Goal: Information Seeking & Learning: Stay updated

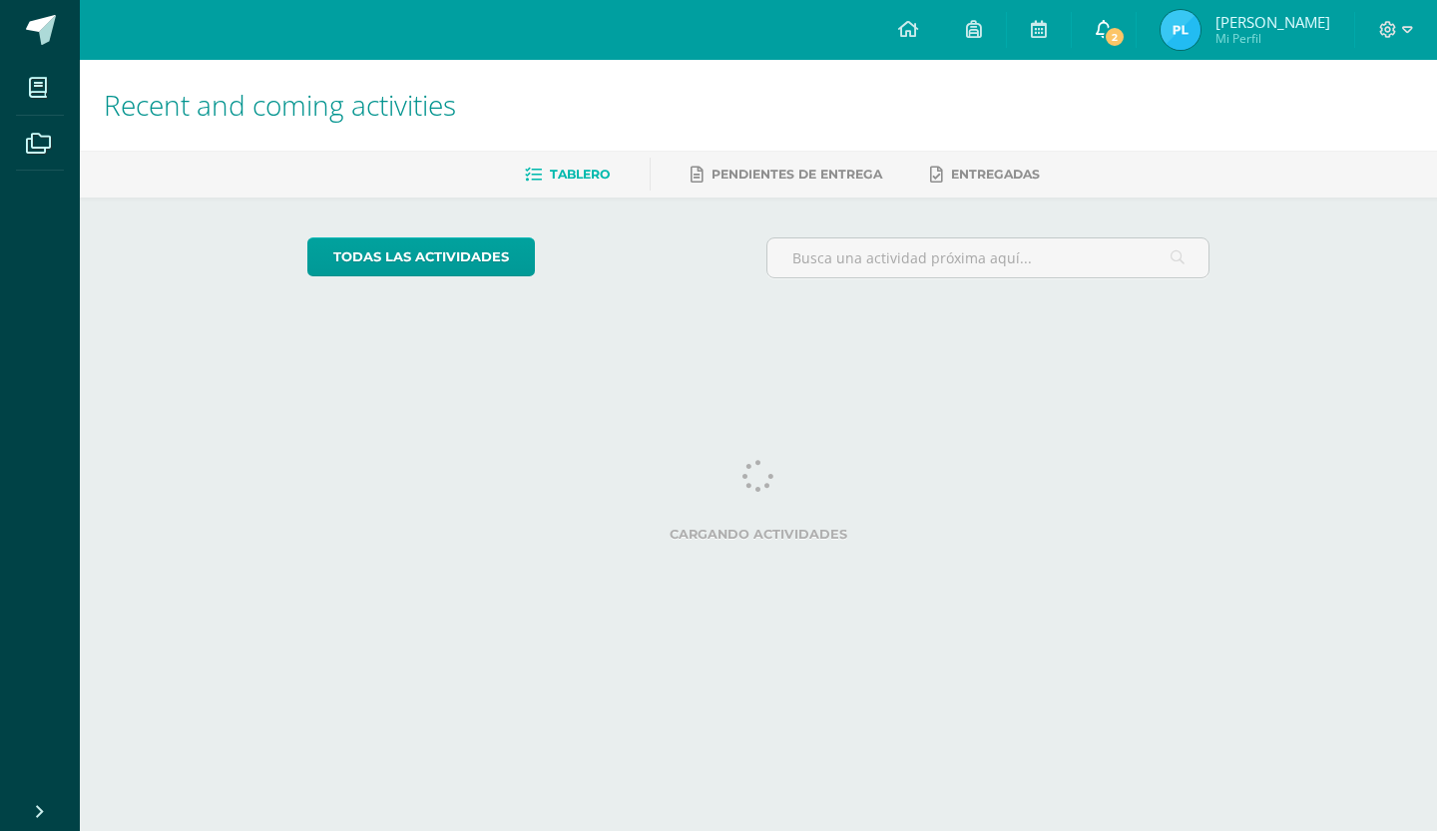
click at [1117, 32] on link "2" at bounding box center [1104, 30] width 64 height 60
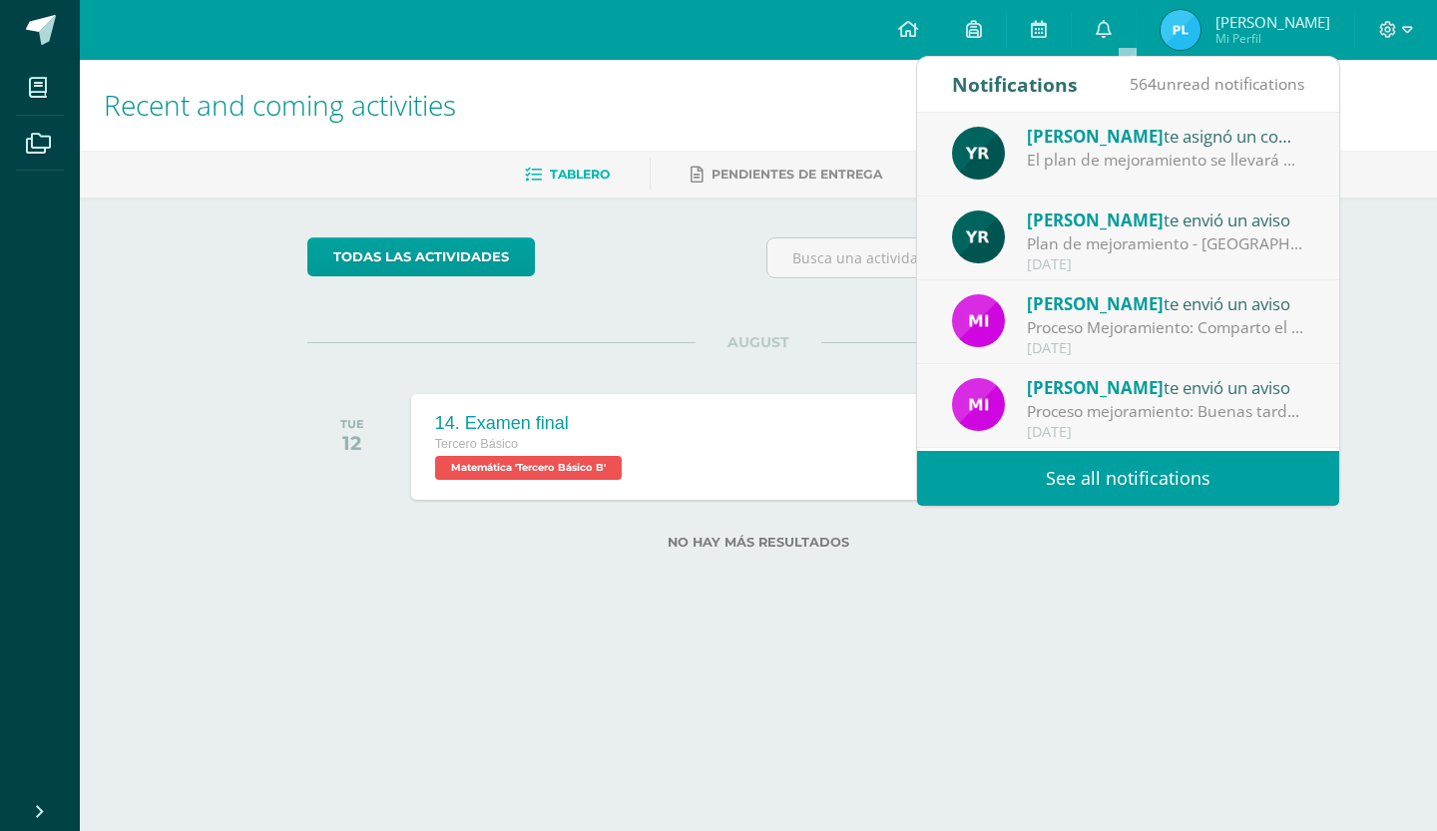
click at [1122, 243] on div "Plan de mejoramiento - [GEOGRAPHIC_DATA] : Buenos días Les comento que el plan …" at bounding box center [1165, 244] width 277 height 23
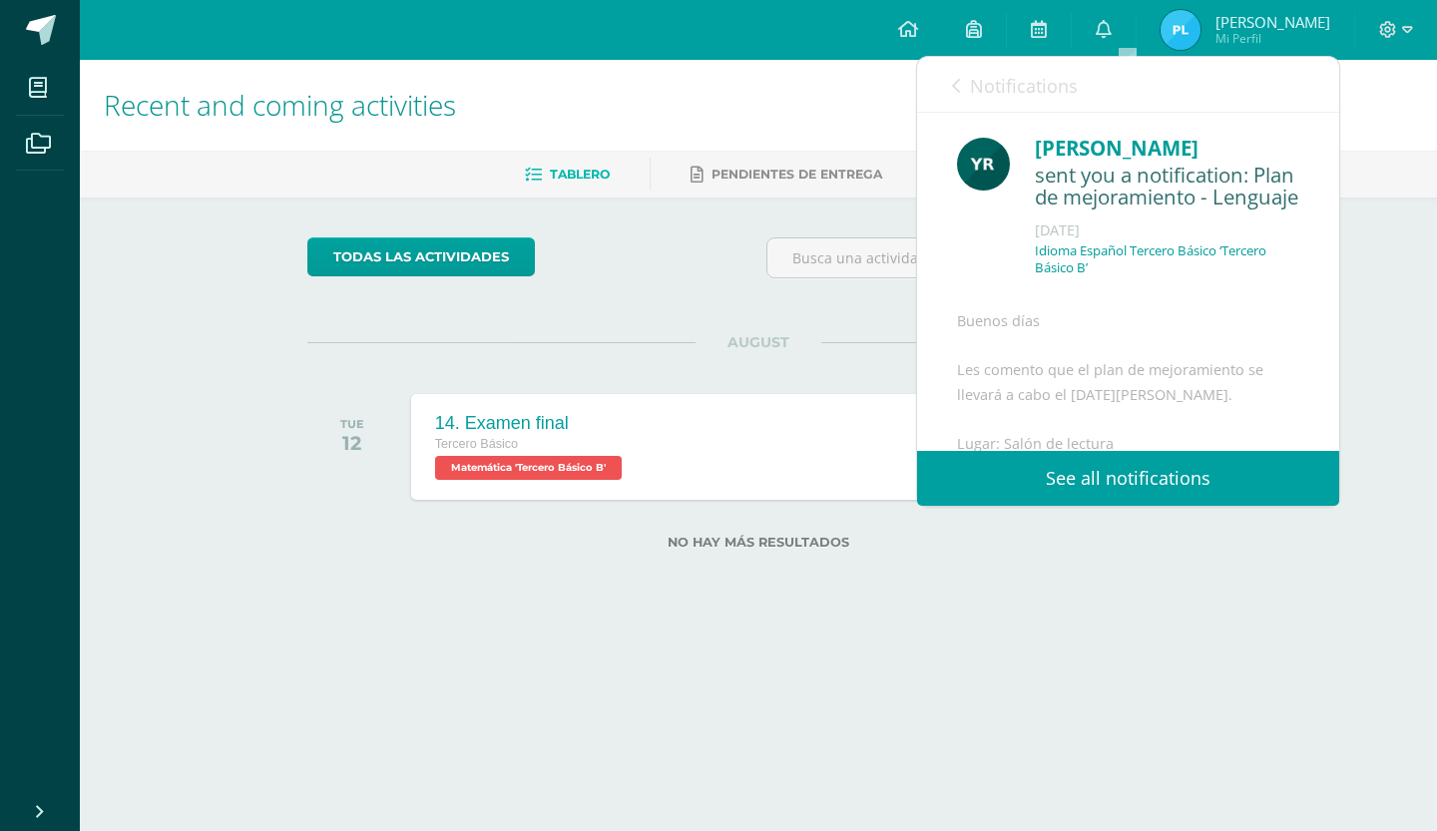
click at [972, 71] on link "Notifications" at bounding box center [1015, 85] width 126 height 57
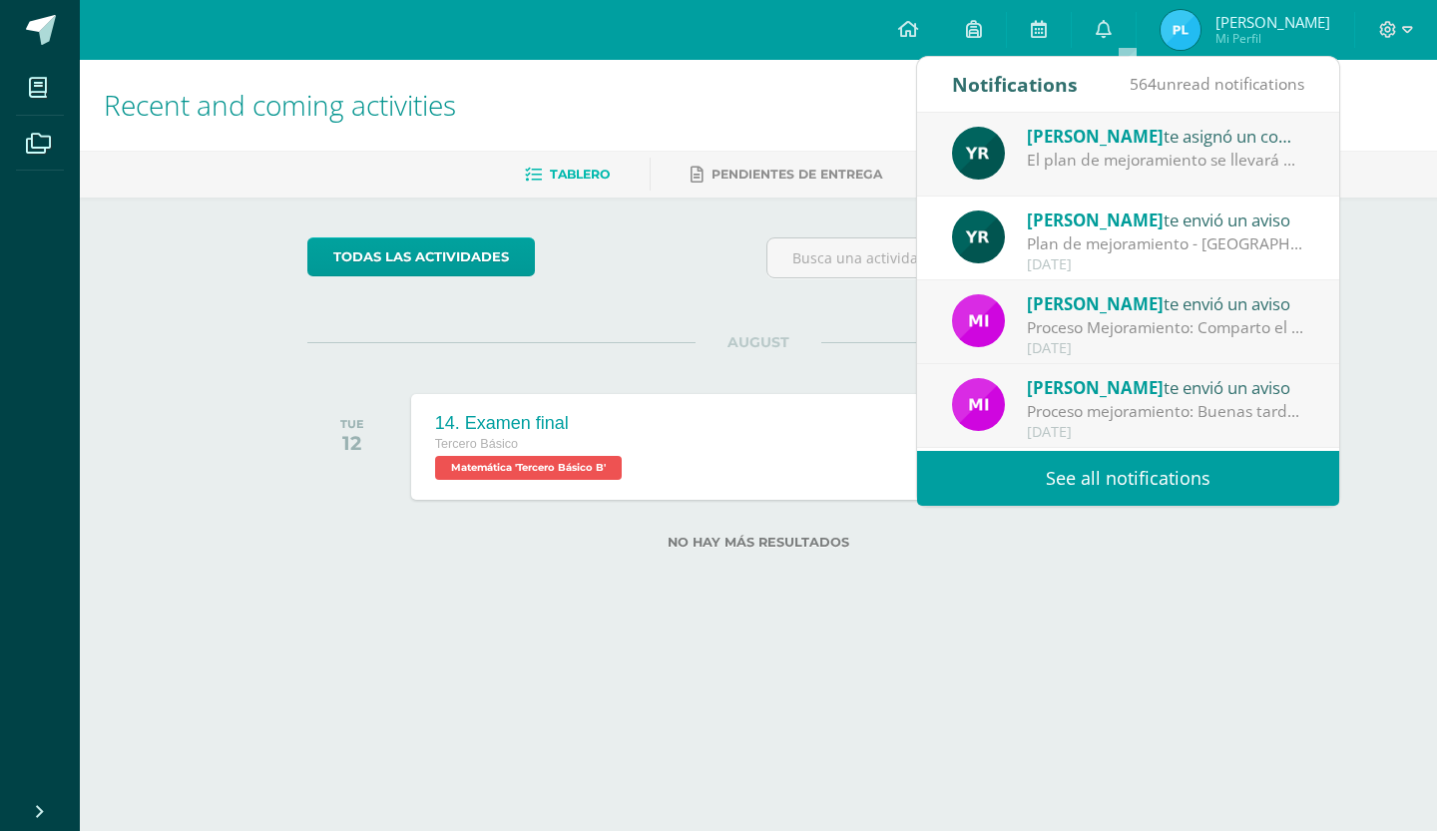
click at [1168, 336] on div "Proceso Mejoramiento: Comparto el archivo derivado a que no se adjuntó." at bounding box center [1165, 327] width 277 height 23
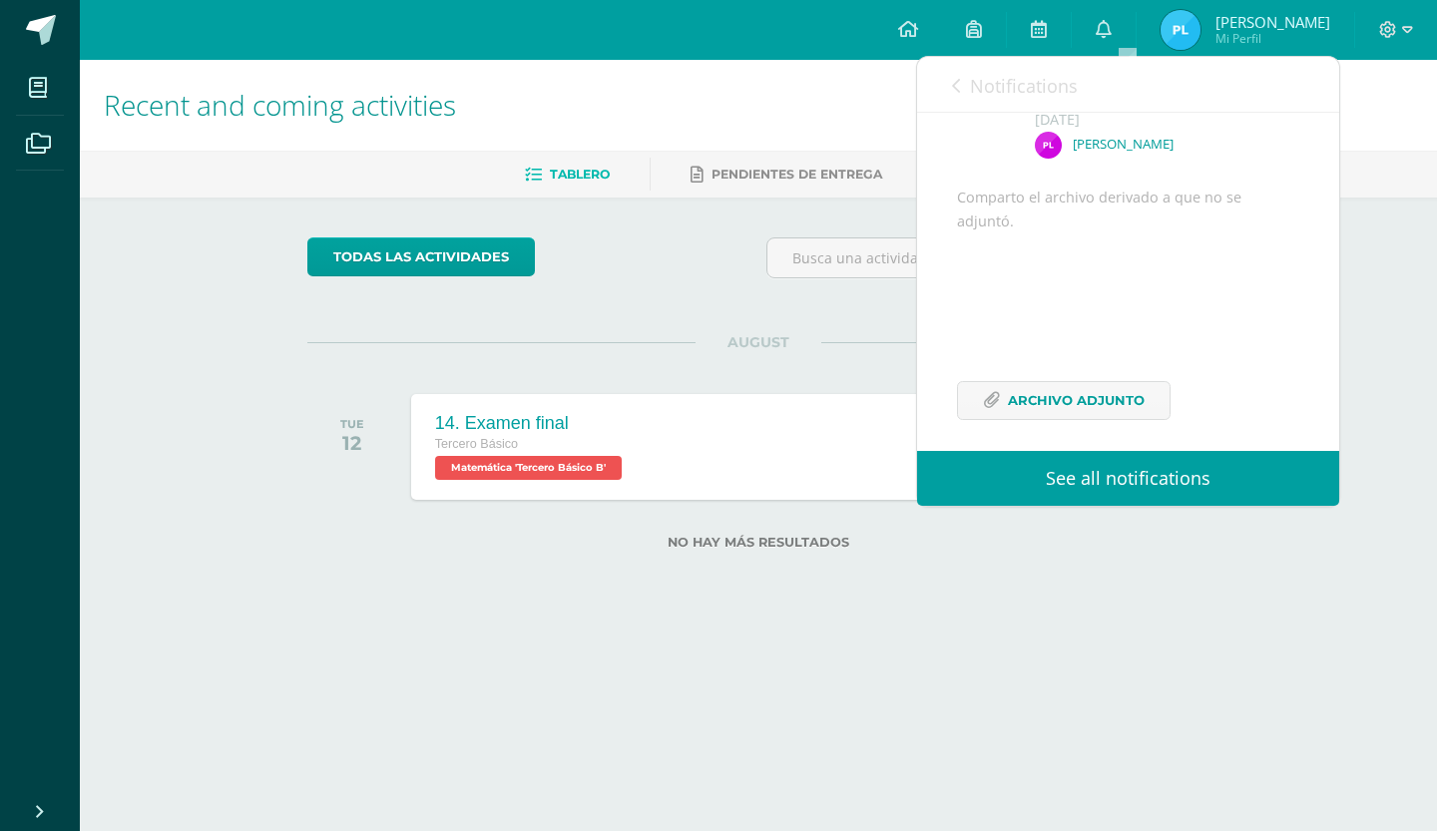
scroll to position [172, 0]
click at [1074, 386] on span "Archivo Adjunto" at bounding box center [1076, 387] width 137 height 37
click at [965, 74] on link "Notifications" at bounding box center [1015, 85] width 126 height 57
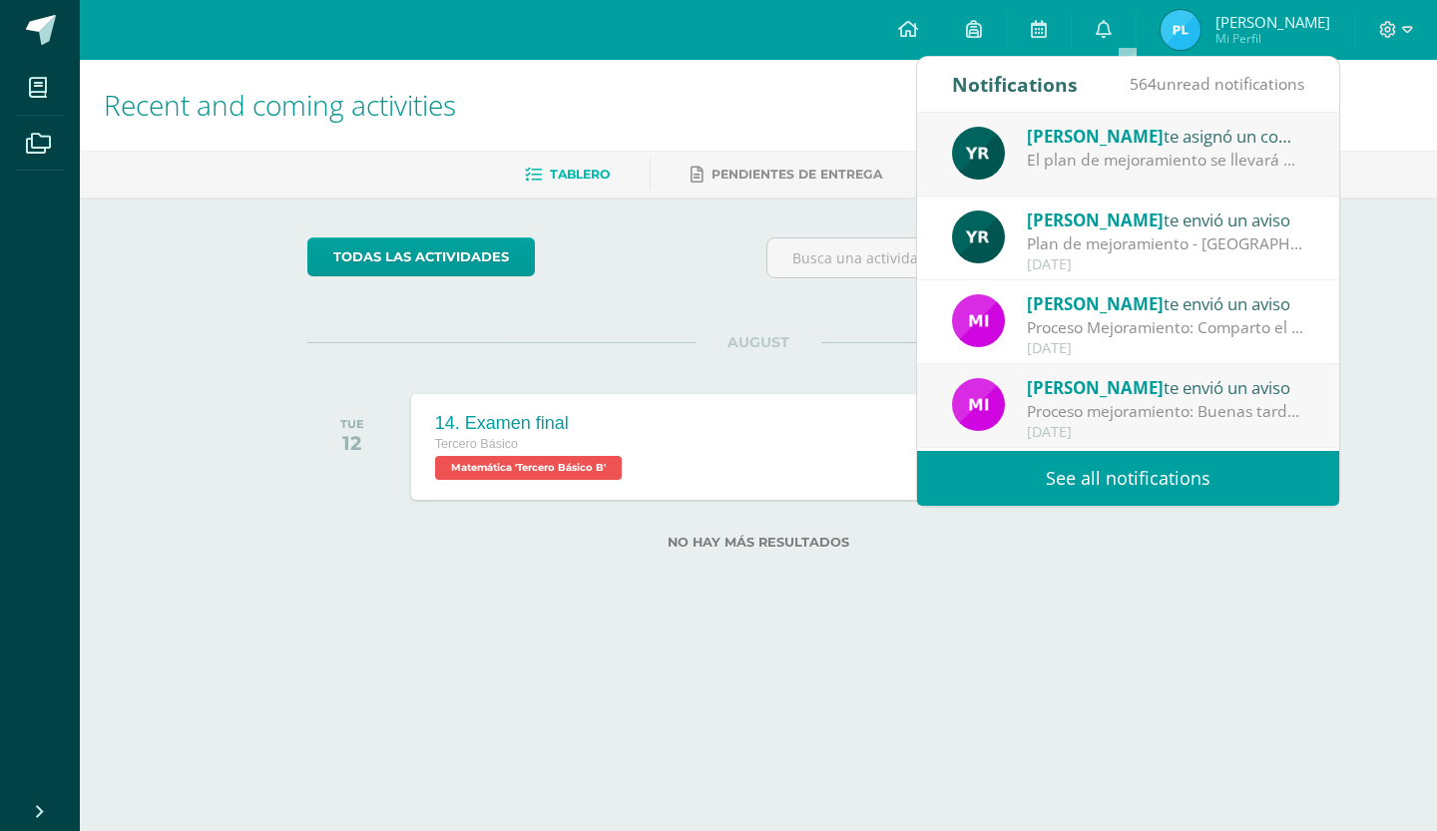
scroll to position [200, 0]
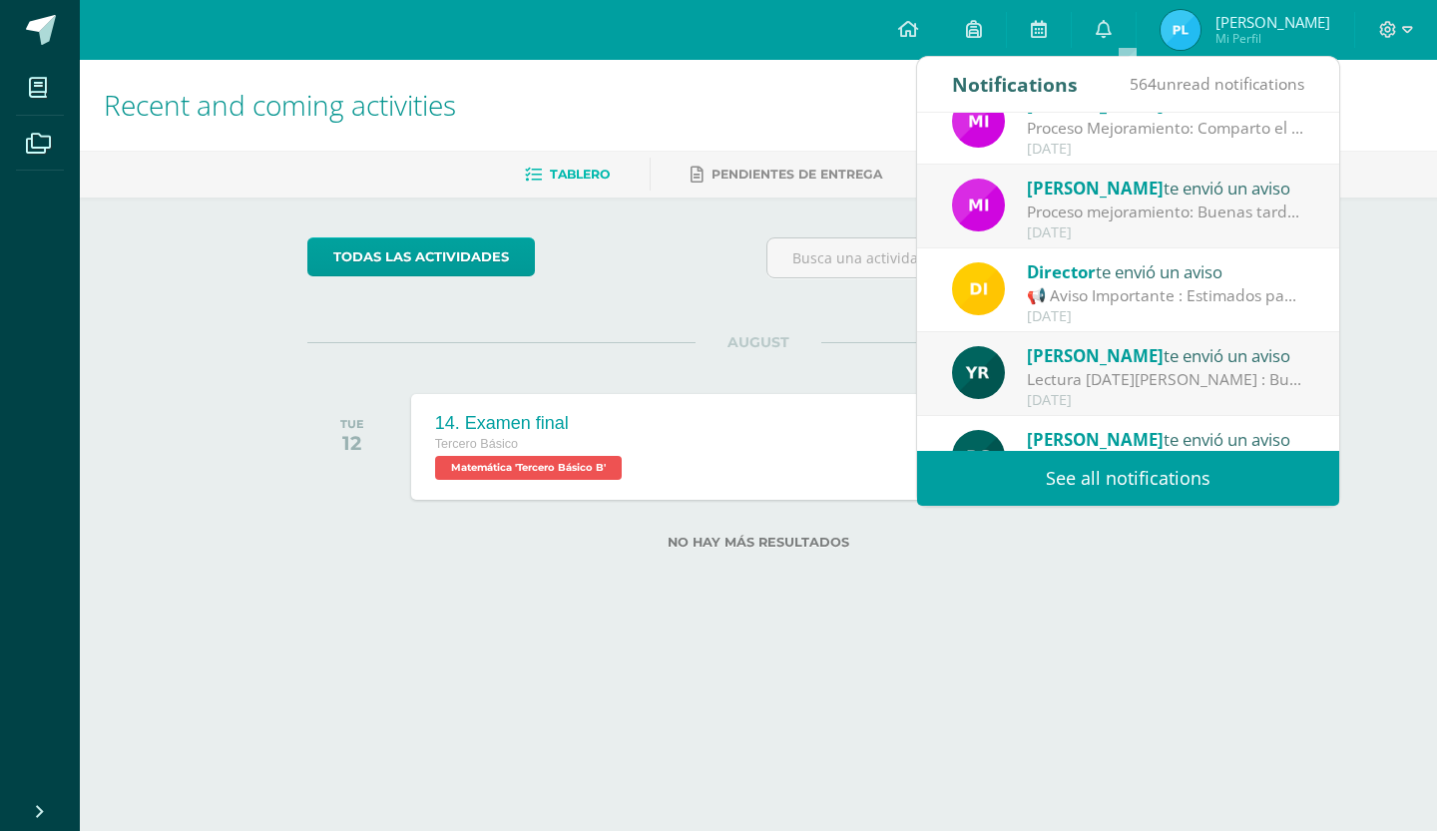
click at [1188, 115] on div "[PERSON_NAME] te envió un aviso" at bounding box center [1165, 104] width 277 height 26
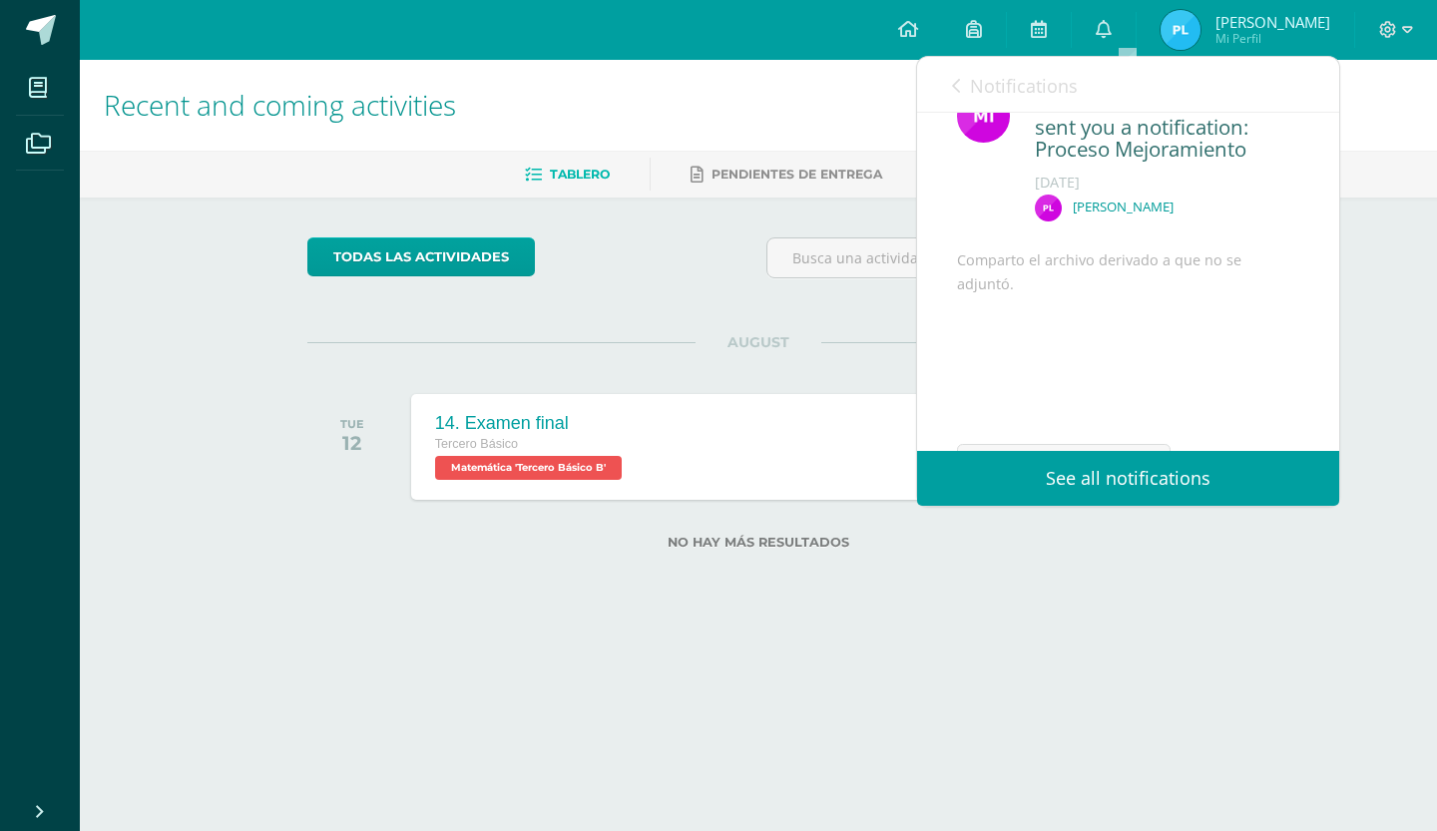
scroll to position [0, 0]
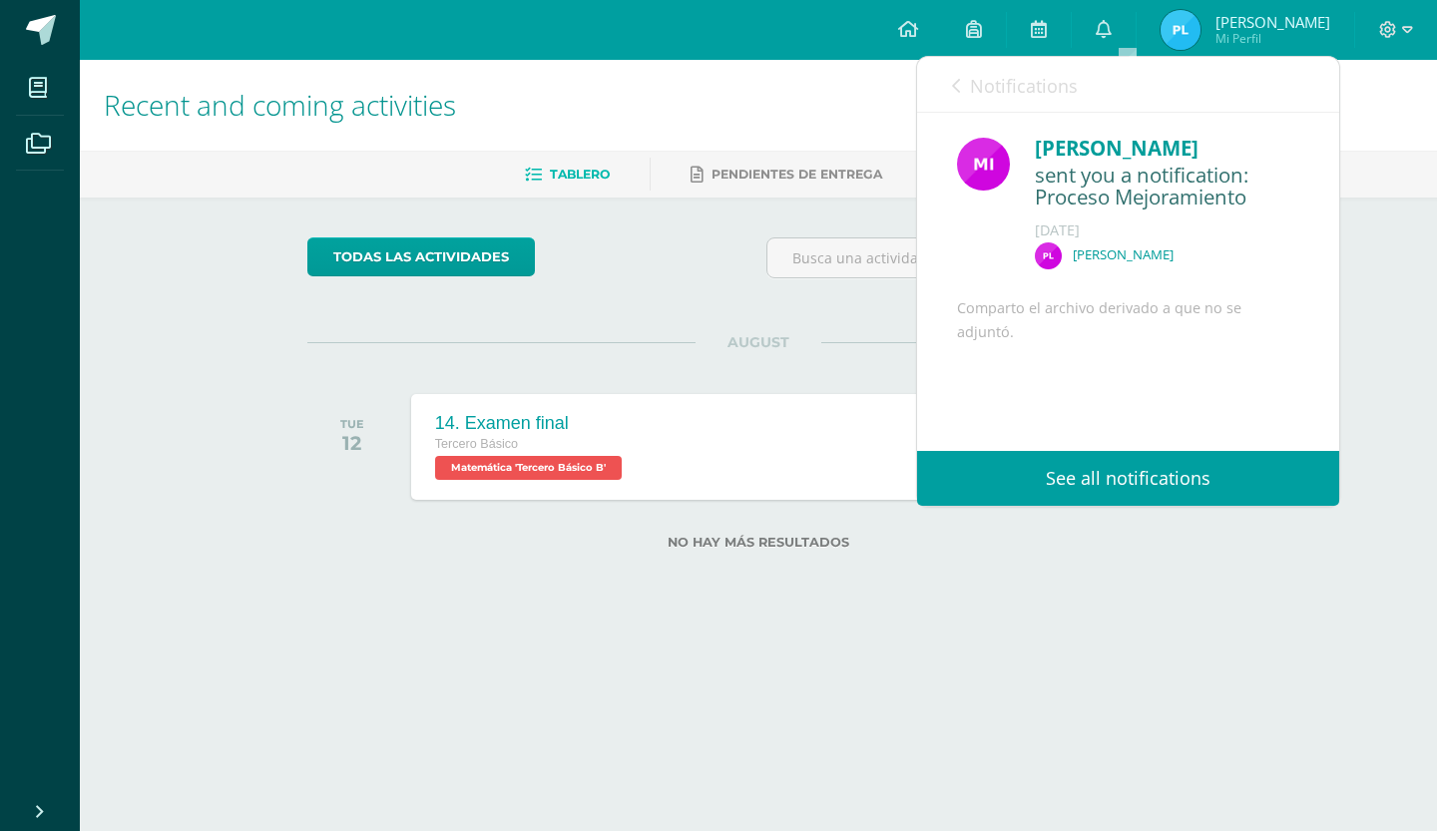
click at [957, 106] on link "Notifications" at bounding box center [1015, 85] width 126 height 57
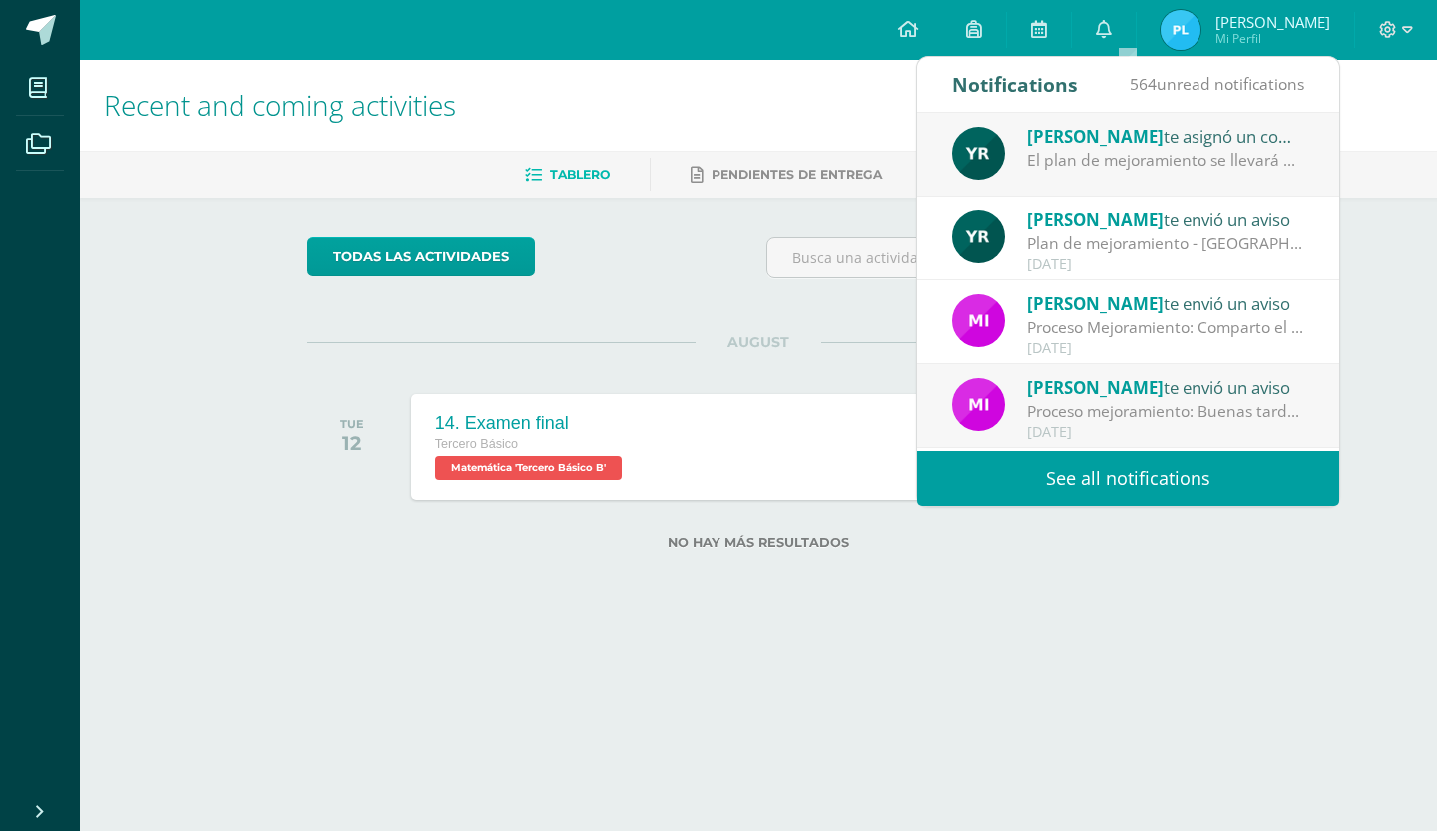
click at [1134, 179] on div "[PERSON_NAME] te asignó un comentario en 'Examen de unidad' para 'Idioma Españo…" at bounding box center [1128, 155] width 422 height 84
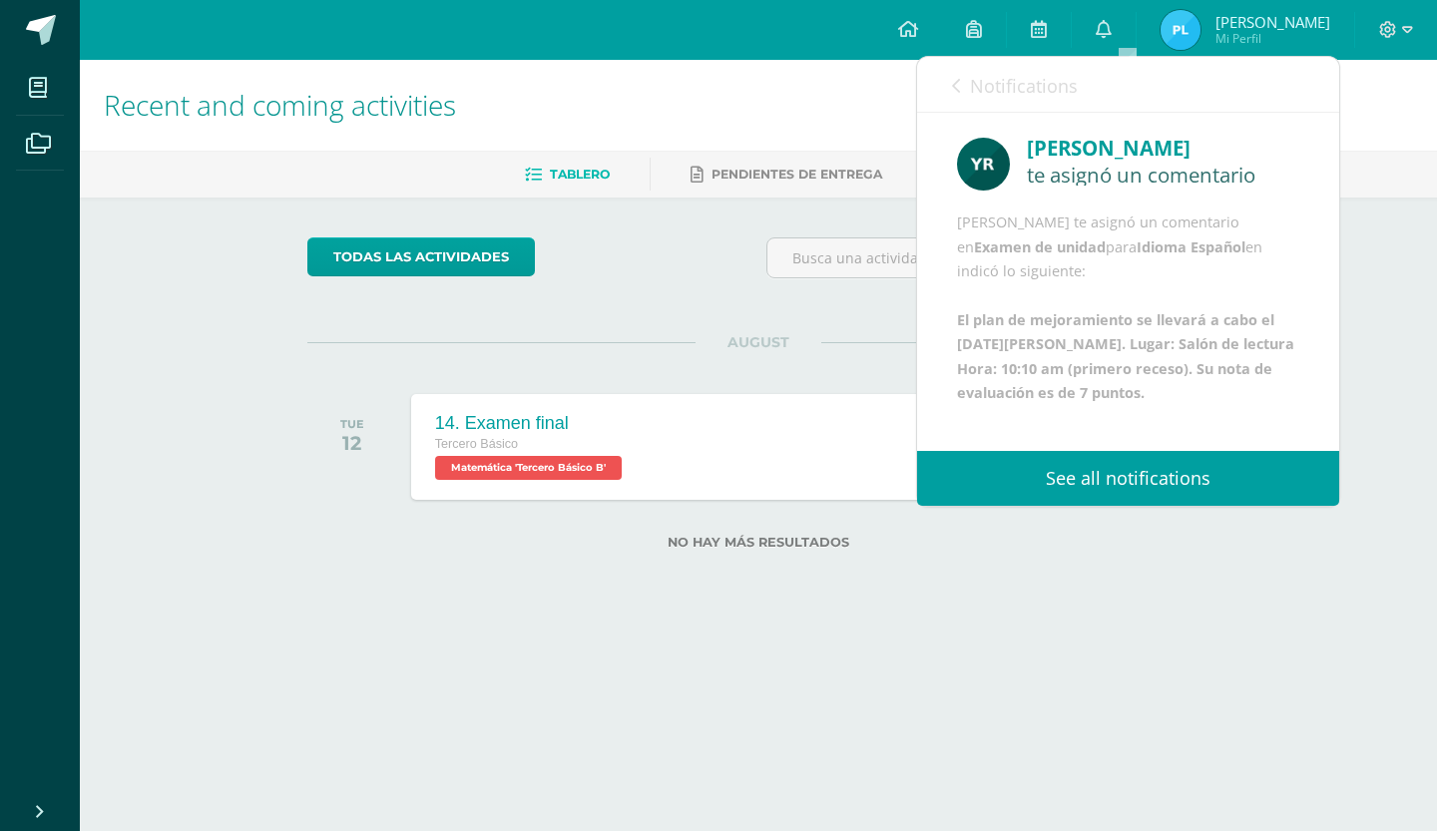
click at [985, 103] on link "Notifications" at bounding box center [1015, 85] width 126 height 57
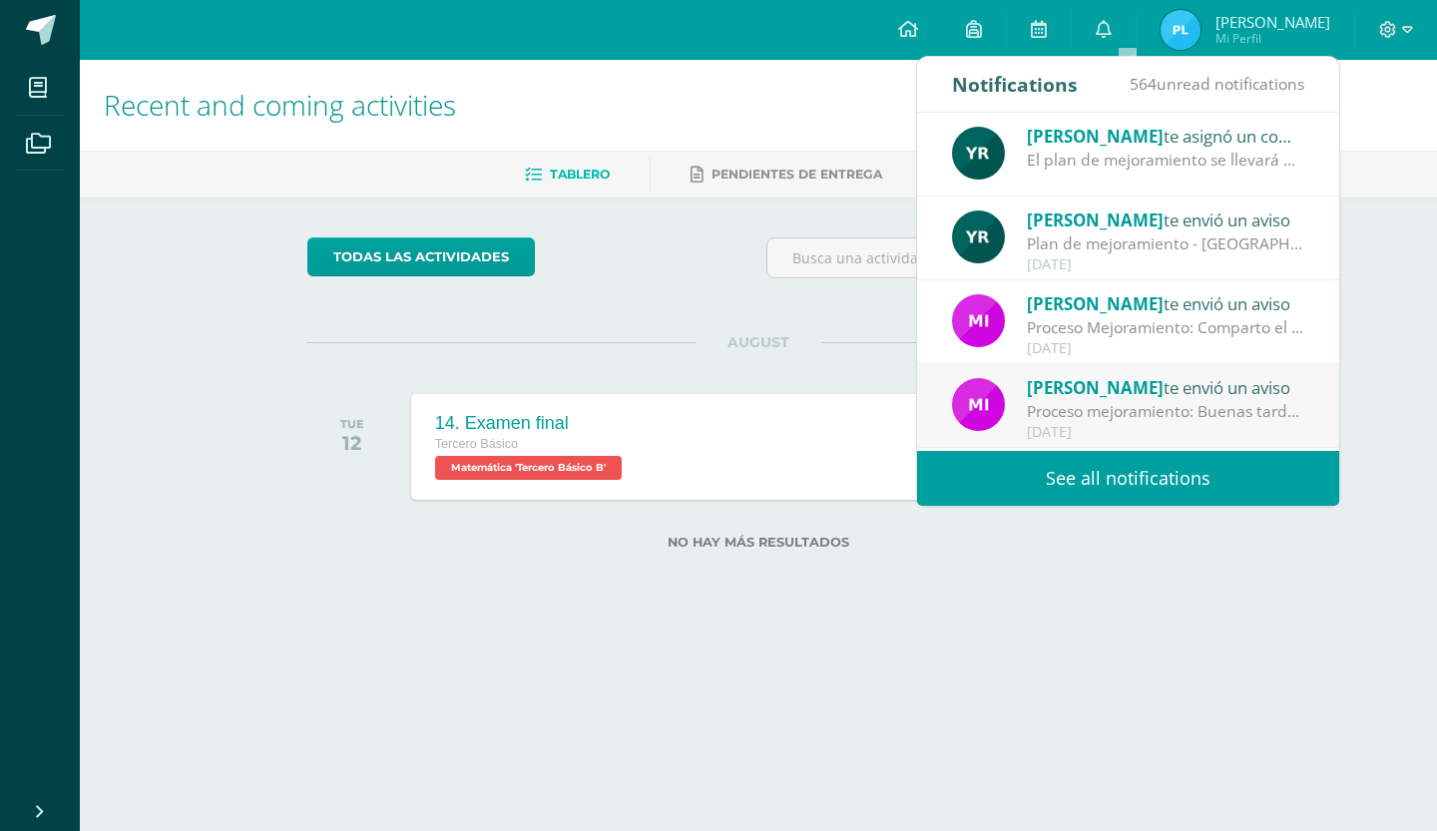
click at [1151, 237] on div "Plan de mejoramiento - [GEOGRAPHIC_DATA] : Buenos días Les comento que el plan …" at bounding box center [1165, 244] width 277 height 23
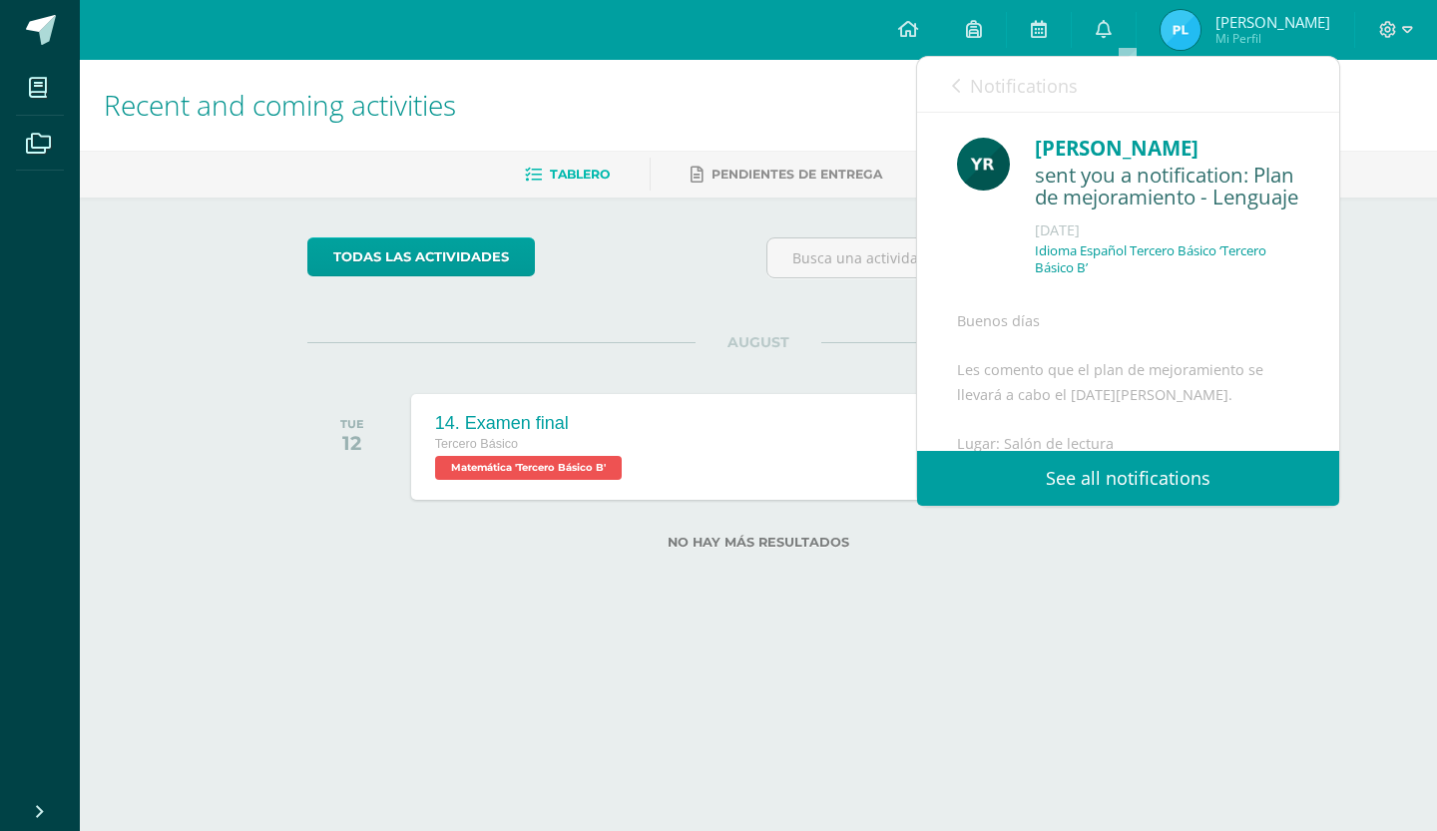
click at [960, 71] on link "Notifications" at bounding box center [1015, 85] width 126 height 57
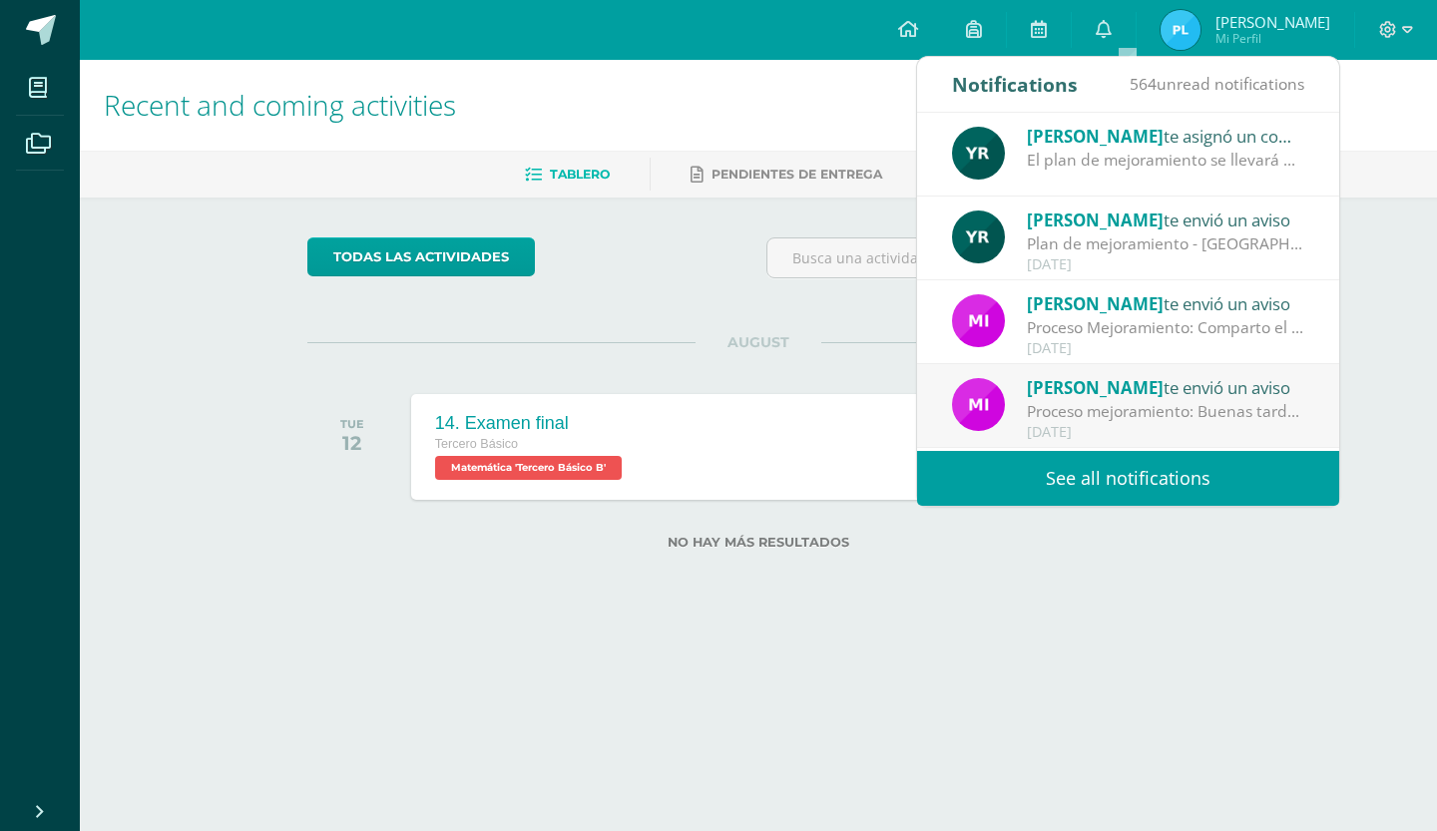
click at [1131, 142] on span "[PERSON_NAME]" at bounding box center [1095, 136] width 137 height 23
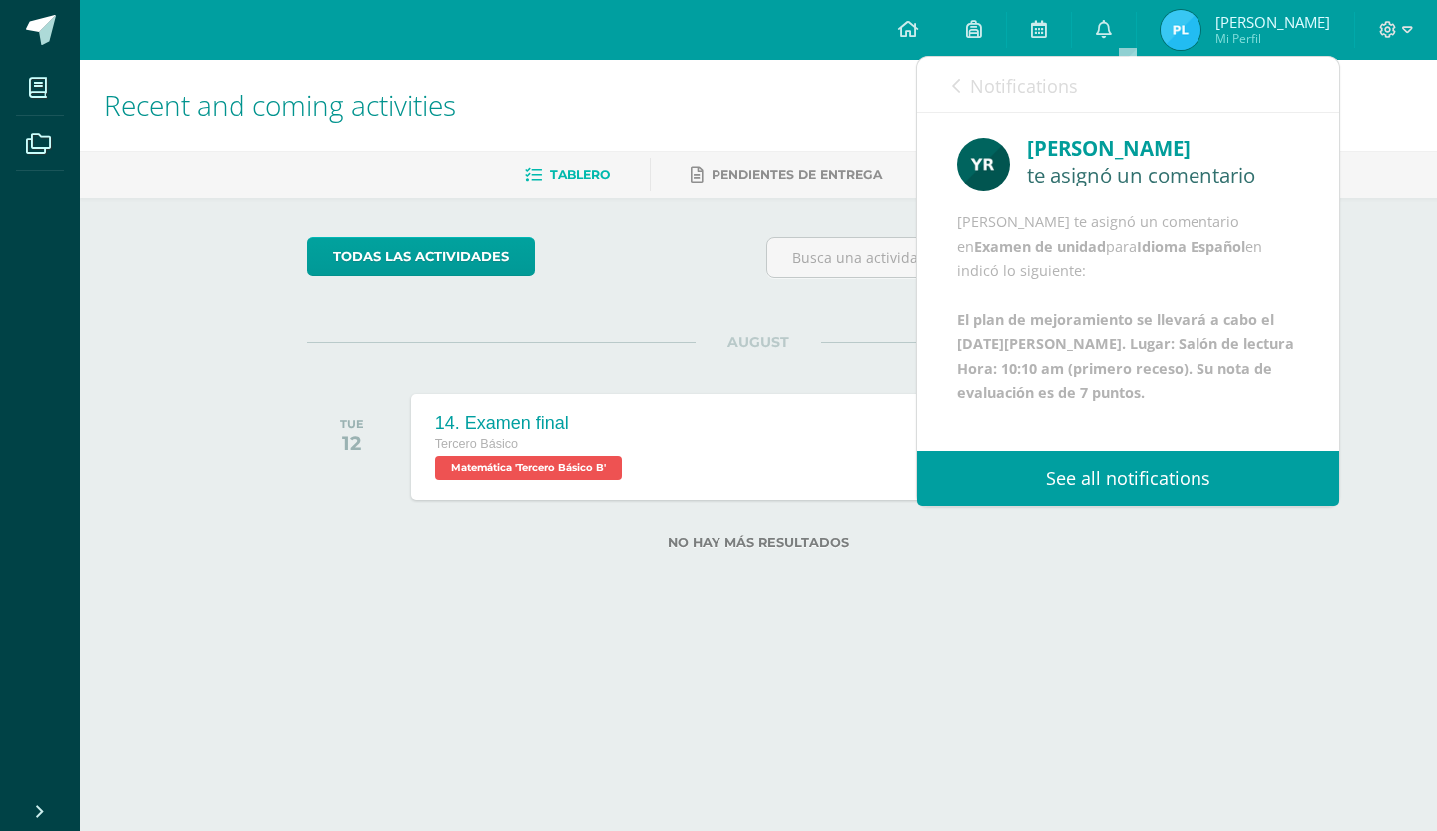
scroll to position [121, 0]
click at [965, 73] on link "Notifications" at bounding box center [1015, 85] width 126 height 57
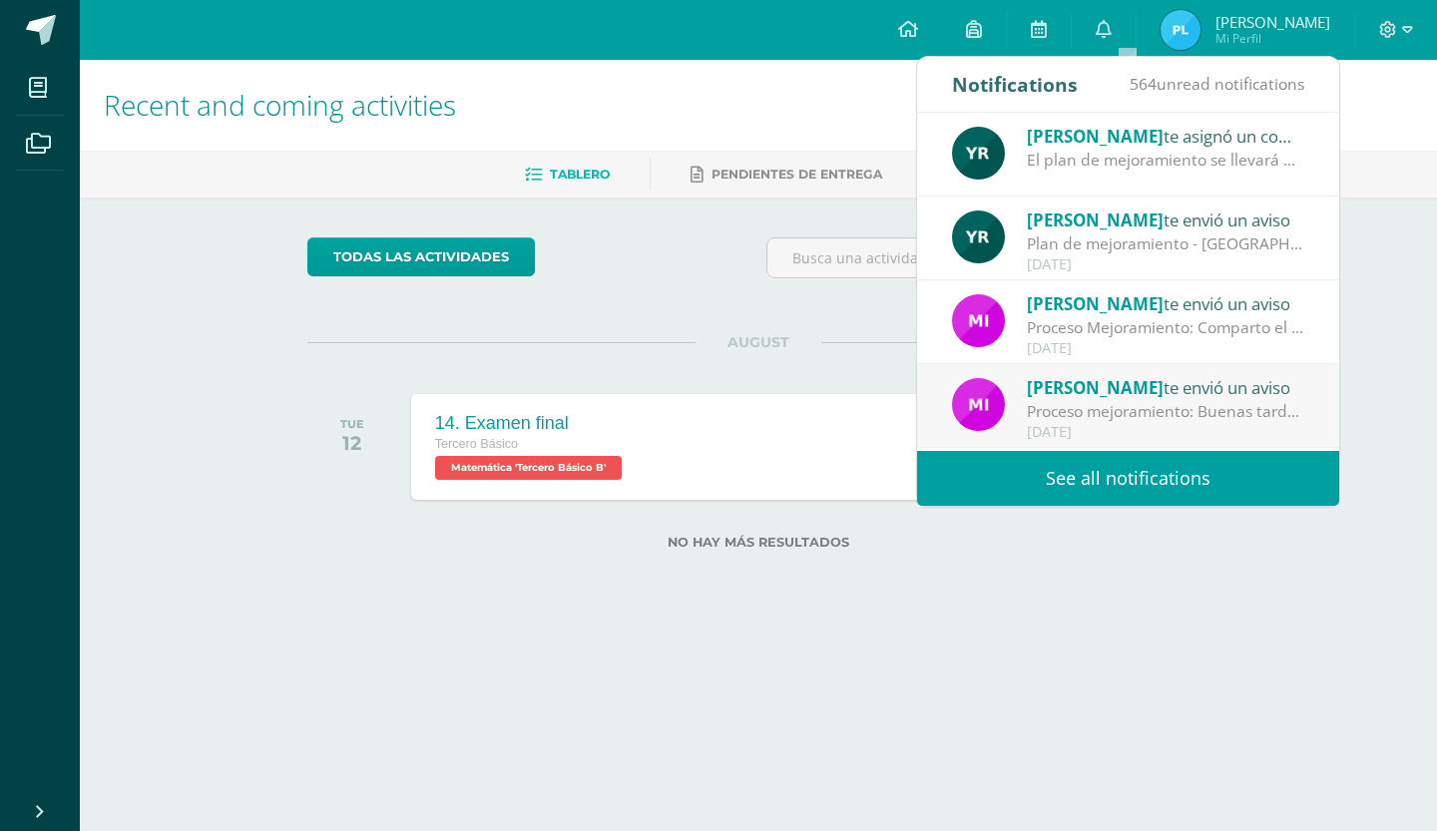
click at [1108, 257] on div "[DATE]" at bounding box center [1165, 264] width 277 height 17
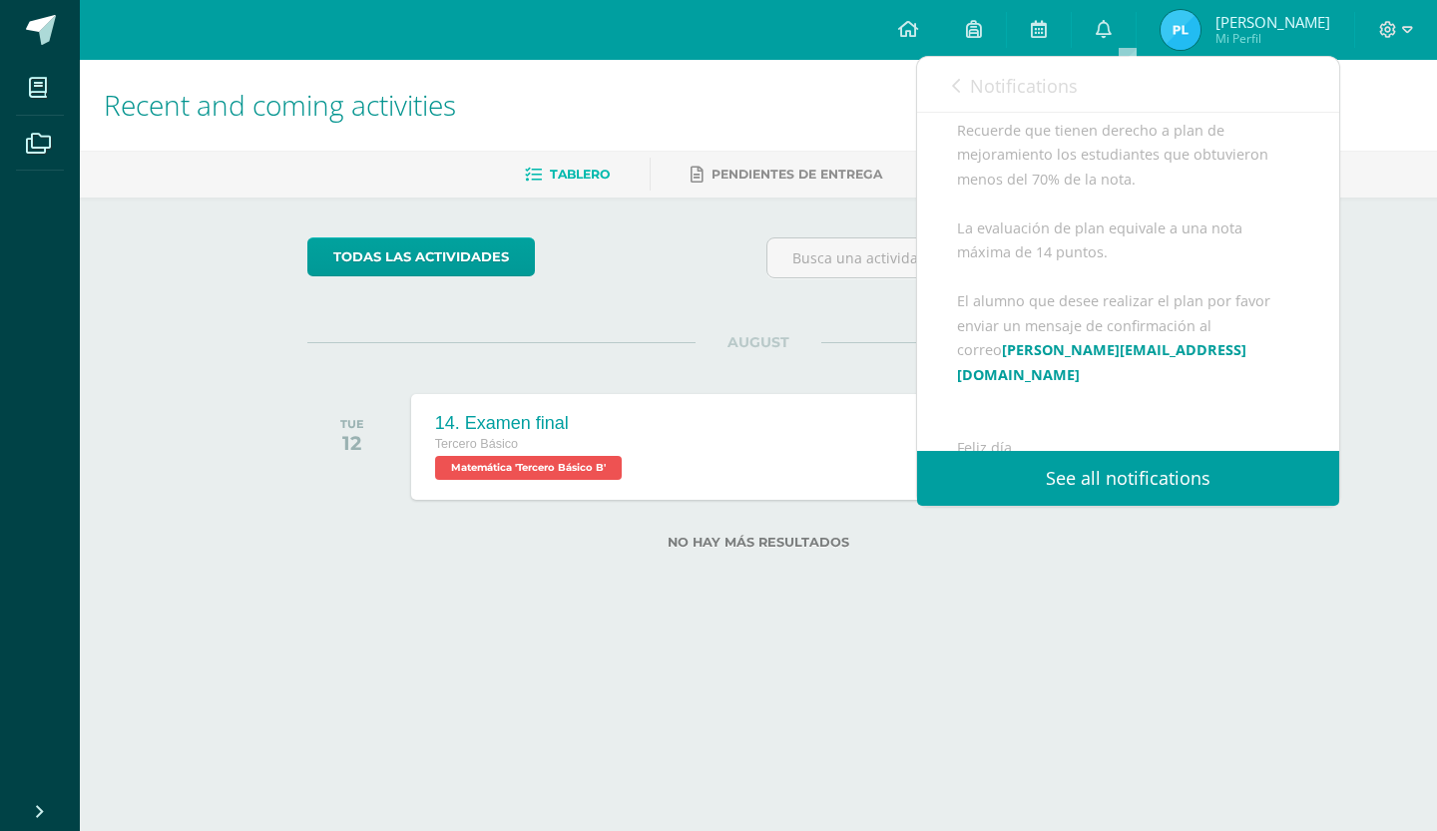
scroll to position [511, 0]
